Goal: Check status: Check status

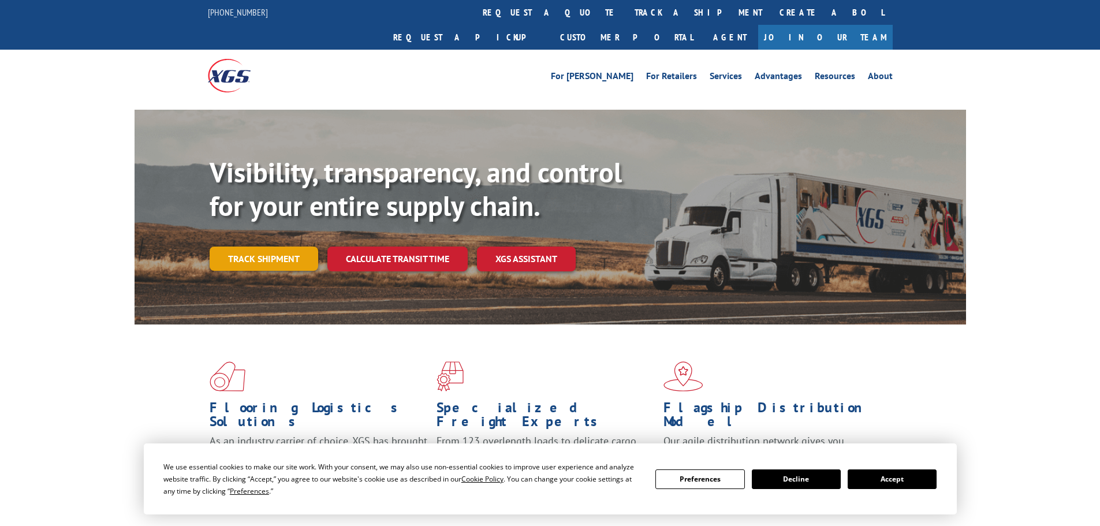
click at [288, 247] on link "Track shipment" at bounding box center [264, 259] width 109 height 24
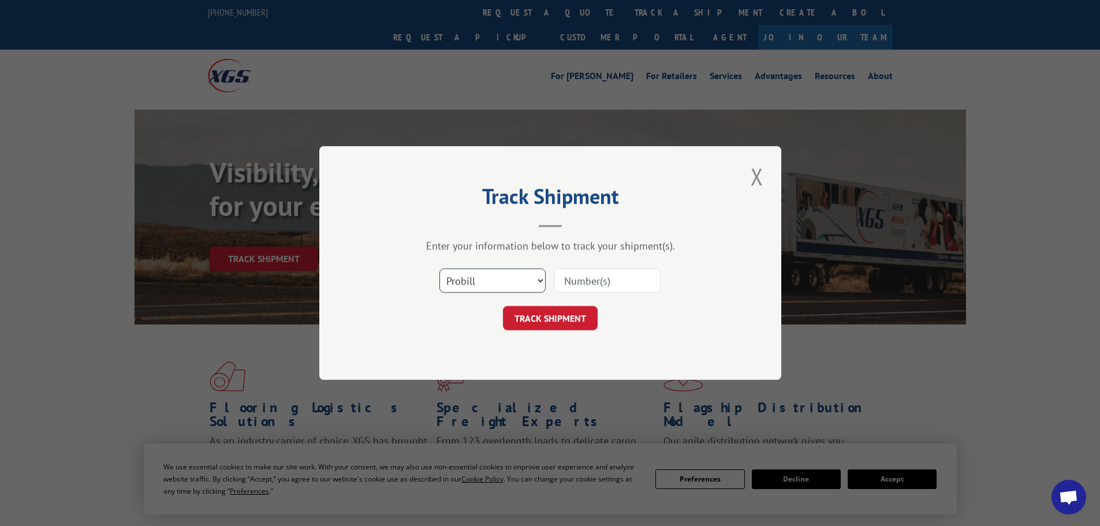
drag, startPoint x: 524, startPoint y: 276, endPoint x: 511, endPoint y: 292, distance: 20.9
click at [523, 276] on select "Select category... Probill BOL PO" at bounding box center [493, 281] width 106 height 24
select select "bol"
click at [440, 269] on select "Select category... Probill BOL PO" at bounding box center [493, 281] width 106 height 24
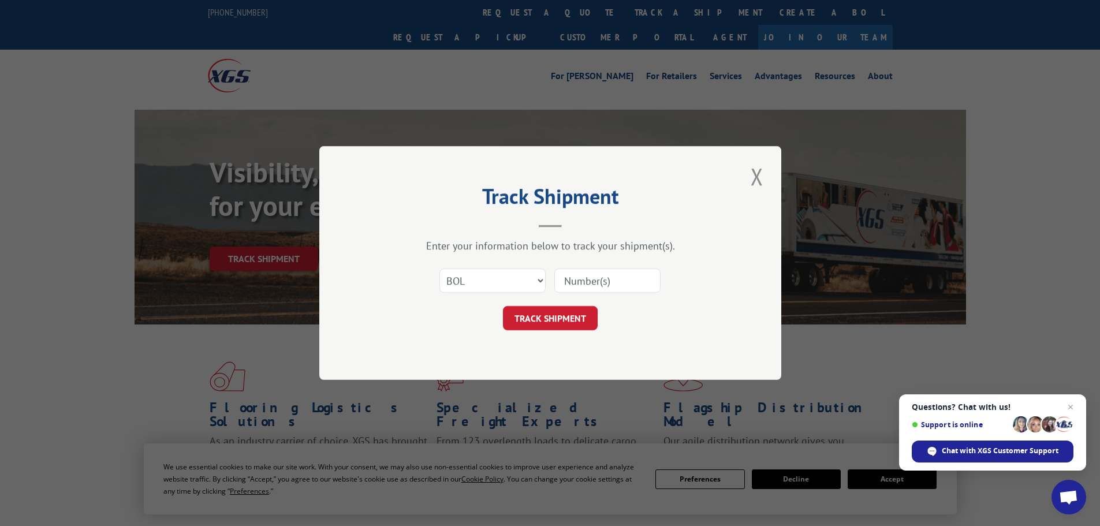
click at [590, 286] on input at bounding box center [607, 281] width 106 height 24
click at [605, 284] on input at bounding box center [607, 281] width 106 height 24
paste input "15477073"
type input "15477073"
click at [565, 312] on button "TRACK SHIPMENT" at bounding box center [550, 318] width 95 height 24
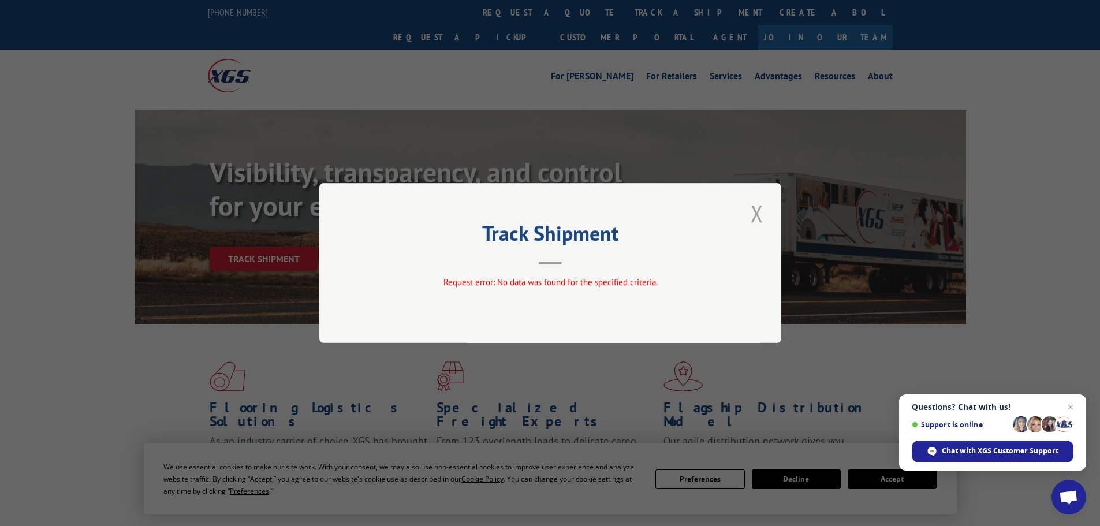
click at [755, 217] on button "Close modal" at bounding box center [757, 214] width 20 height 32
